Goal: Transaction & Acquisition: Subscribe to service/newsletter

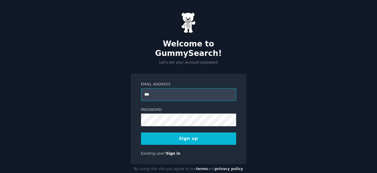
type input "**********"
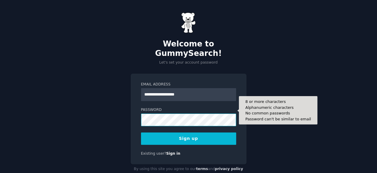
click at [98, 106] on div "**********" at bounding box center [188, 93] width 377 height 186
click at [141, 132] on button "Sign up" at bounding box center [188, 138] width 95 height 12
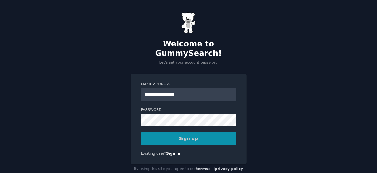
click at [202, 132] on div "Sign up" at bounding box center [188, 138] width 95 height 12
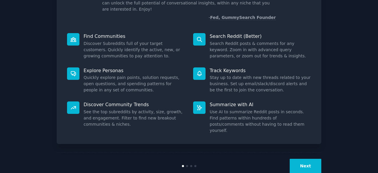
scroll to position [58, 0]
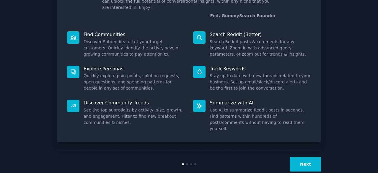
click at [301, 157] on button "Next" at bounding box center [306, 164] width 32 height 14
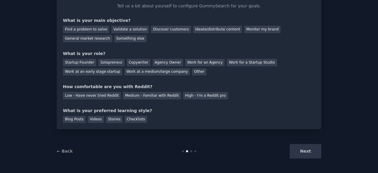
scroll to position [38, 0]
click at [301, 153] on div "Next" at bounding box center [277, 151] width 88 height 14
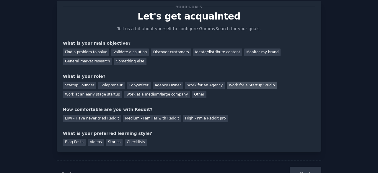
scroll to position [9, 0]
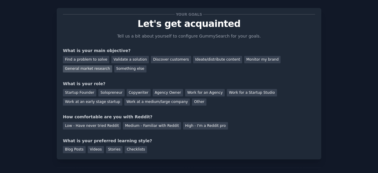
click at [112, 65] on div "General market research" at bounding box center [87, 68] width 49 height 7
click at [127, 94] on div "Copywriter" at bounding box center [139, 92] width 24 height 7
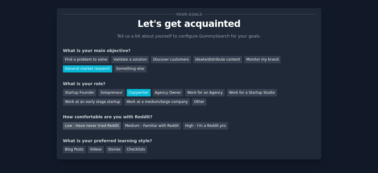
click at [101, 126] on div "Low - Have never tried Reddit" at bounding box center [92, 125] width 58 height 7
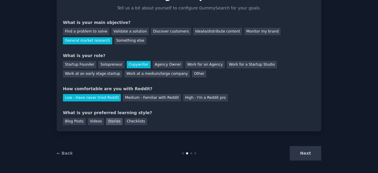
scroll to position [37, 0]
click at [128, 119] on div "Checklists" at bounding box center [136, 121] width 22 height 7
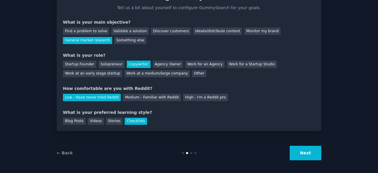
click at [310, 155] on button "Next" at bounding box center [306, 153] width 32 height 14
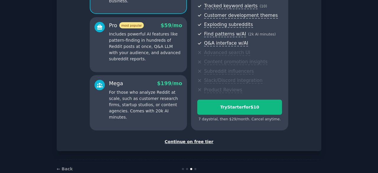
scroll to position [107, 0]
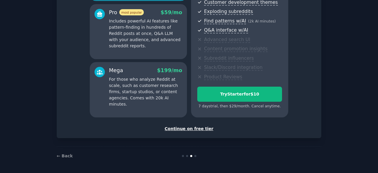
click at [188, 130] on div "Continue on free tier" at bounding box center [189, 129] width 252 height 6
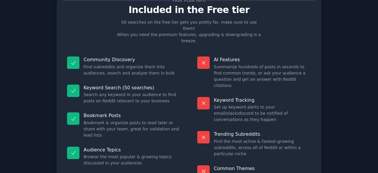
scroll to position [55, 0]
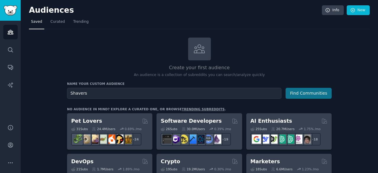
type input "Shavers"
click at [307, 91] on button "Find Communities" at bounding box center [309, 93] width 46 height 11
